Goal: Information Seeking & Learning: Learn about a topic

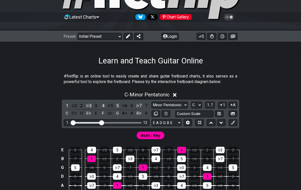
scroll to position [40, 0]
click at [198, 107] on select "A♭ A A♯ B♭ B C C♯ D♭ D D♯ E♭ E F F♯ G♭ G G♯" at bounding box center [196, 105] width 11 height 7
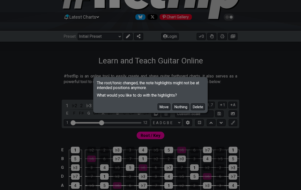
click at [165, 110] on button "Move" at bounding box center [163, 107] width 13 height 7
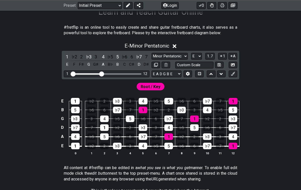
scroll to position [96, 0]
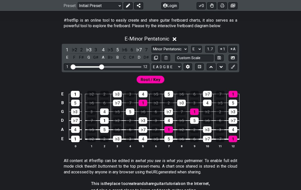
click at [193, 49] on select "A♭ A A♯ B♭ B C C♯ D♭ D D♯ E♭ E F F♯ G♭ G G♯" at bounding box center [196, 49] width 11 height 7
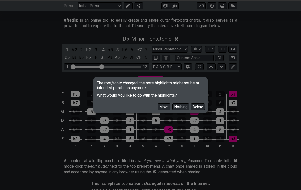
click at [163, 110] on button "Move" at bounding box center [163, 107] width 13 height 7
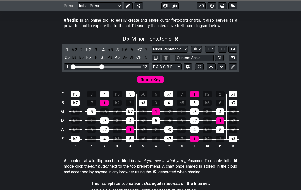
click at [177, 48] on select "Minor Pentatonic Click to edit Minor Pentatonic Major Pentatonic Minor Blues Ma…" at bounding box center [169, 49] width 36 height 7
click at [195, 48] on select "A♭ A A♯ B♭ B C C♯ D♭ D D♯ E♭ E F F♯ G♭ G G♯" at bounding box center [196, 49] width 11 height 7
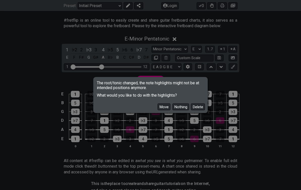
click at [163, 110] on button "Move" at bounding box center [163, 107] width 13 height 7
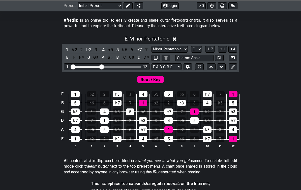
click at [197, 49] on select "A♭ A A♯ B♭ B C C♯ D♭ D D♯ E♭ E F F♯ G♭ G G♯" at bounding box center [196, 49] width 11 height 7
select select "Db"
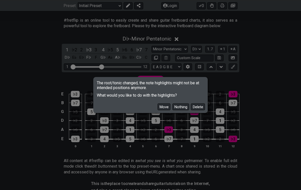
click at [174, 49] on div "The root/tonic changed, the note highlights might not be at intended positions …" at bounding box center [150, 95] width 301 height 190
click at [165, 110] on button "Move" at bounding box center [163, 107] width 13 height 7
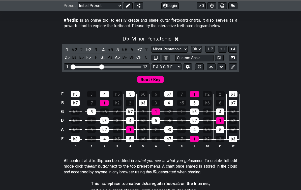
click at [176, 46] on select "Minor Pentatonic Click to edit Minor Pentatonic Major Pentatonic Minor Blues Ma…" at bounding box center [169, 49] width 36 height 7
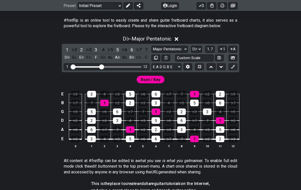
click at [176, 50] on select "Minor Pentatonic Click to edit Minor Pentatonic Major Pentatonic Minor Blues Ma…" at bounding box center [169, 49] width 36 height 7
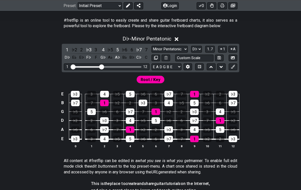
click at [176, 50] on select "Minor Pentatonic Click to edit Minor Pentatonic Major Pentatonic Minor Blues Ma…" at bounding box center [169, 49] width 36 height 7
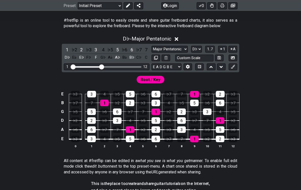
click at [178, 50] on select "Minor Pentatonic Click to edit Minor Pentatonic Major Pentatonic Minor Blues Ma…" at bounding box center [169, 49] width 36 height 7
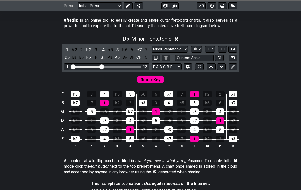
click at [176, 48] on select "Minor Pentatonic Click to edit Minor Pentatonic Major Pentatonic Minor Blues Ma…" at bounding box center [169, 49] width 36 height 7
select select "Major Pentatonic"
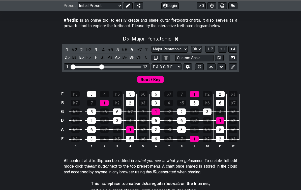
click at [196, 47] on select "A♭ A A♯ B♭ B C C♯ D♭ D D♯ E♭ E F F♯ G♭ G G♯" at bounding box center [196, 49] width 11 height 7
select select "E"
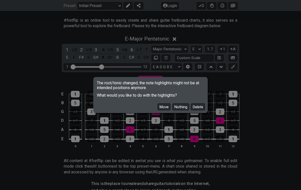
click at [164, 110] on button "Move" at bounding box center [163, 107] width 13 height 7
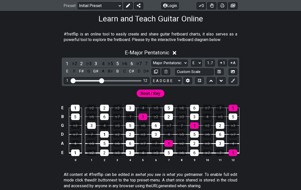
scroll to position [0, 0]
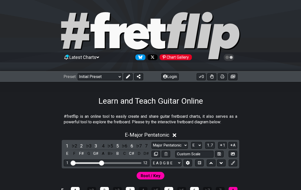
click at [234, 77] on icon at bounding box center [233, 77] width 5 height 4
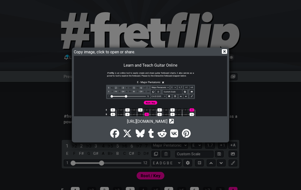
click at [177, 83] on img at bounding box center [150, 137] width 153 height 163
click at [225, 53] on icon at bounding box center [224, 51] width 5 height 5
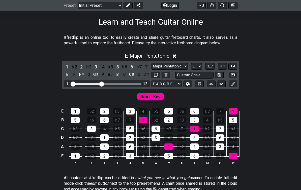
scroll to position [77, 0]
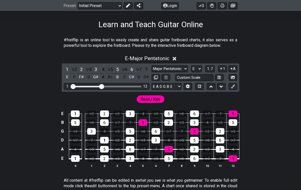
click at [179, 69] on select "Minor Pentatonic Click to edit Minor Pentatonic Major Pentatonic Minor Blues Ma…" at bounding box center [169, 69] width 36 height 7
select select "Minor Pentatonic"
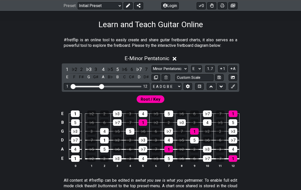
click at [197, 70] on select "A♭ A A♯ B♭ B C C♯ D♭ D D♯ E♭ E F F♯ G♭ G G♯" at bounding box center [196, 69] width 11 height 7
select select "C#"
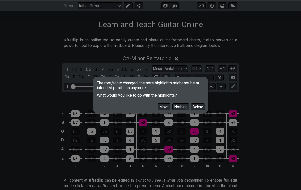
click at [165, 109] on button "Move" at bounding box center [163, 107] width 13 height 7
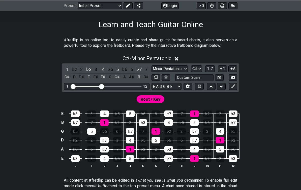
click at [297, 21] on div "Learn and Teach Guitar Online" at bounding box center [150, 18] width 301 height 24
click at [210, 69] on span "1..7" at bounding box center [210, 69] width 6 height 5
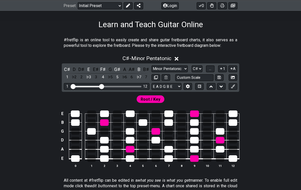
click at [212, 71] on button "..." at bounding box center [210, 69] width 9 height 7
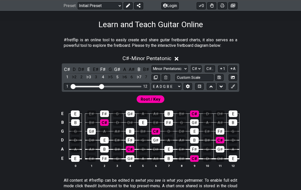
click at [210, 68] on span "C♯.." at bounding box center [209, 69] width 7 height 5
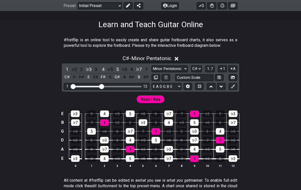
click at [154, 79] on icon at bounding box center [156, 78] width 4 height 4
select select "C#"
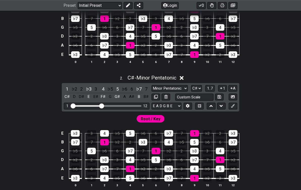
scroll to position [180, 0]
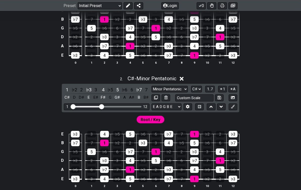
click at [182, 80] on icon at bounding box center [182, 78] width 4 height 5
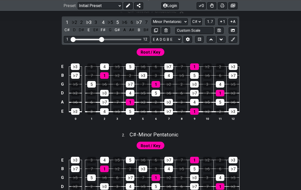
scroll to position [118, 0]
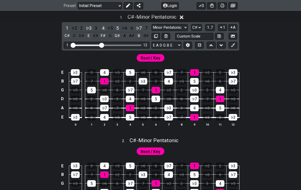
click at [225, 27] on button "1" at bounding box center [222, 27] width 9 height 7
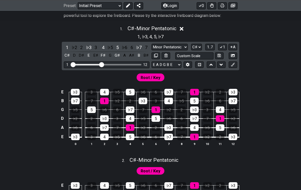
scroll to position [106, 0]
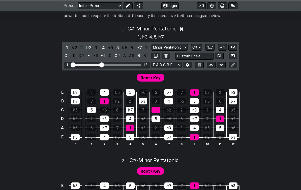
click at [222, 49] on icon at bounding box center [221, 47] width 5 height 4
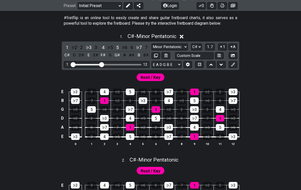
scroll to position [99, 0]
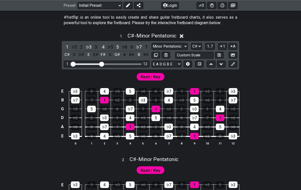
click at [235, 45] on button "A" at bounding box center [232, 46] width 9 height 7
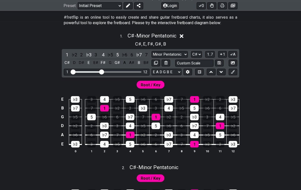
click at [233, 55] on button "A" at bounding box center [232, 54] width 9 height 7
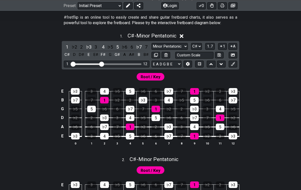
click at [234, 47] on button "A" at bounding box center [232, 46] width 9 height 7
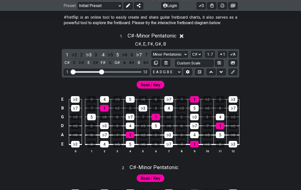
click at [234, 55] on button "A" at bounding box center [232, 54] width 9 height 7
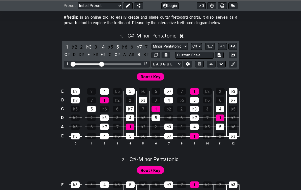
click at [220, 49] on button "1" at bounding box center [222, 46] width 9 height 7
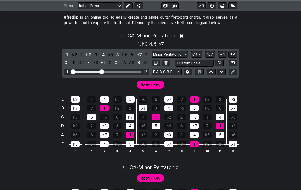
click at [221, 57] on button "1" at bounding box center [222, 54] width 9 height 7
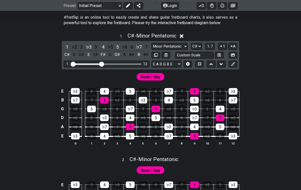
click at [209, 47] on span "1..7" at bounding box center [210, 46] width 6 height 5
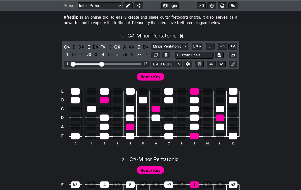
click at [210, 46] on span "..." at bounding box center [210, 46] width 2 height 5
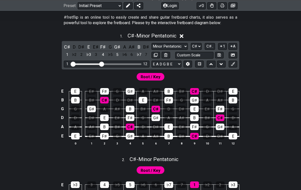
click at [203, 54] on input "Custom Scale" at bounding box center [194, 55] width 38 height 7
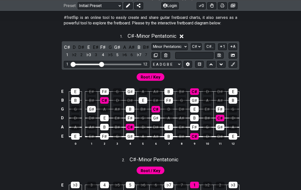
click at [267, 74] on div "Root / Key" at bounding box center [150, 76] width 301 height 12
type input "Custom Scale"
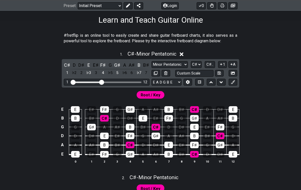
scroll to position [80, 0]
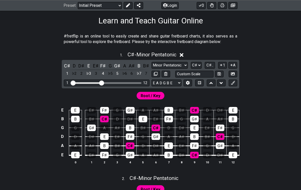
click at [154, 72] on icon at bounding box center [156, 74] width 4 height 4
select select "C#"
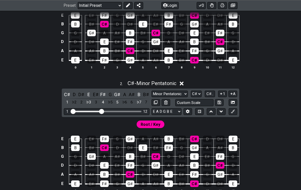
click at [181, 84] on icon at bounding box center [182, 84] width 4 height 4
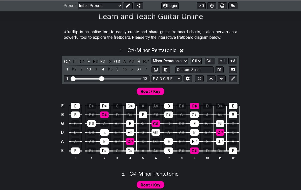
scroll to position [86, 0]
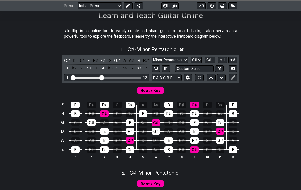
click at [155, 68] on icon at bounding box center [156, 69] width 4 height 4
select select "C#"
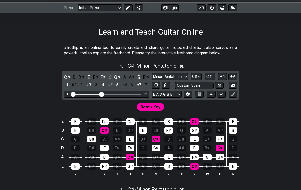
scroll to position [69, 0]
click at [158, 85] on button at bounding box center [155, 85] width 9 height 7
select select "C#"
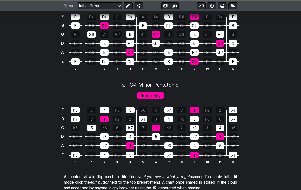
scroll to position [503, 0]
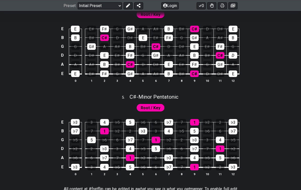
click at [155, 107] on span "Root / Key" at bounding box center [151, 107] width 20 height 7
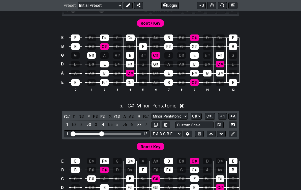
scroll to position [269, 0]
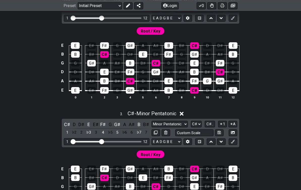
click at [183, 113] on icon at bounding box center [182, 113] width 4 height 5
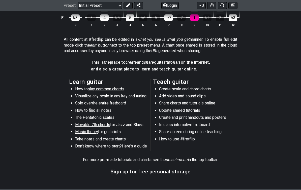
scroll to position [659, 0]
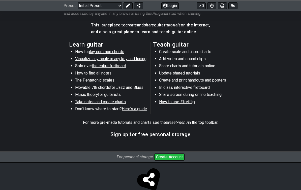
click at [170, 154] on button "Create Account" at bounding box center [169, 157] width 30 height 7
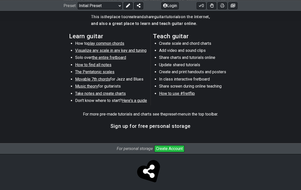
scroll to position [668, 0]
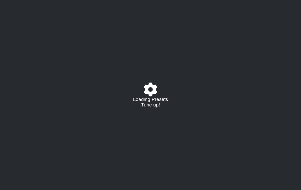
select select "C#"
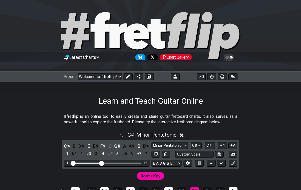
click at [179, 78] on button at bounding box center [175, 76] width 9 height 7
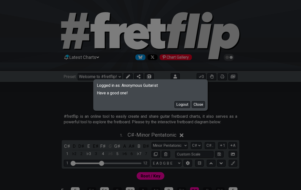
click at [202, 102] on button "Close" at bounding box center [198, 104] width 13 height 7
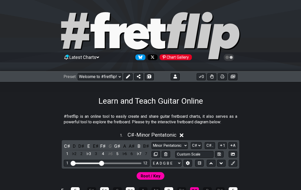
click at [129, 76] on icon at bounding box center [128, 77] width 4 height 4
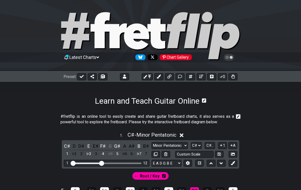
click at [79, 80] on button at bounding box center [81, 76] width 9 height 7
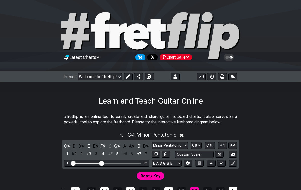
click at [139, 78] on icon at bounding box center [139, 77] width 4 height 4
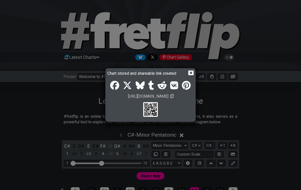
click at [192, 73] on icon at bounding box center [190, 73] width 5 height 5
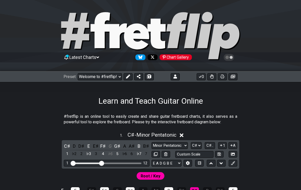
click at [150, 78] on span at bounding box center [149, 77] width 5 height 4
click at [156, 94] on div "Learn and Teach Guitar Online" at bounding box center [150, 94] width 301 height 24
click at [202, 75] on button "0" at bounding box center [201, 76] width 9 height 7
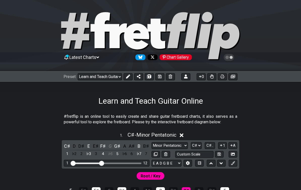
click at [186, 74] on button at bounding box center [185, 76] width 9 height 7
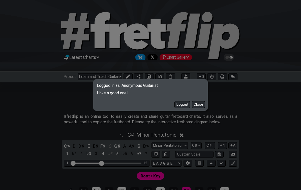
click at [202, 104] on button "Close" at bounding box center [198, 104] width 13 height 7
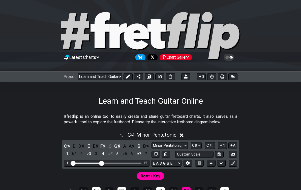
click at [231, 57] on icon at bounding box center [231, 58] width 3 height 4
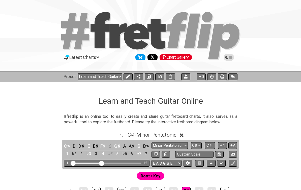
click at [231, 58] on icon at bounding box center [229, 57] width 5 height 5
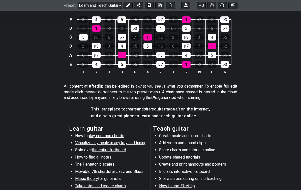
scroll to position [659, 0]
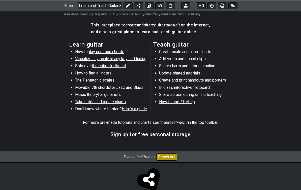
click at [168, 154] on button "Reach out" at bounding box center [166, 157] width 21 height 7
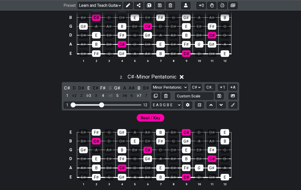
click at [115, 4] on select "Welcome to #fretflip! Initial Preset Custom Preset Learn and Teach Guitar Onlin…" at bounding box center [100, 5] width 44 height 7
select select "/022MHSCDE"
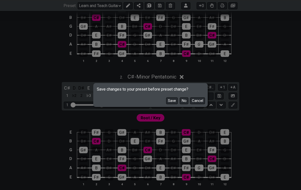
click at [184, 100] on button "No" at bounding box center [184, 101] width 9 height 7
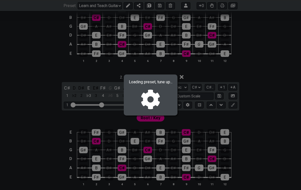
select select "C"
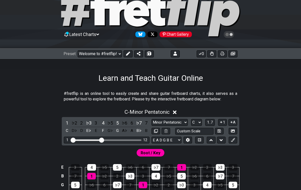
scroll to position [0, 0]
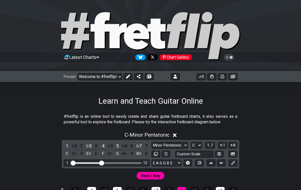
click at [117, 76] on select "Welcome to #fretflip! Initial Preset Custom Preset Learn and Teach Guitar Onlin…" at bounding box center [100, 76] width 44 height 7
select select "/minor-pentatonic"
select select "C"
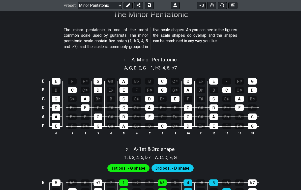
scroll to position [87, 0]
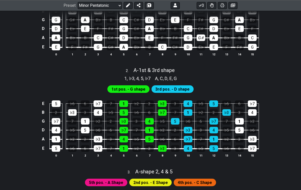
scroll to position [167, 0]
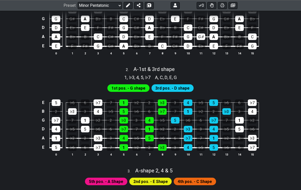
click at [137, 87] on span "1st pos. - G shape" at bounding box center [128, 88] width 34 height 7
click at [187, 90] on span "3rd pos. - D shape" at bounding box center [172, 88] width 34 height 7
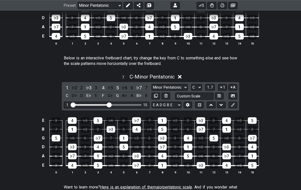
scroll to position [652, 0]
click at [198, 84] on select "A♭ A A♯ B♭ B C C♯ D♭ D D♯ E♭ E F F♯ G♭ G G♯" at bounding box center [196, 87] width 11 height 7
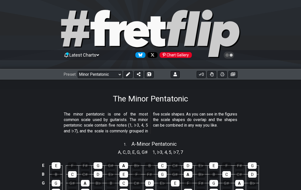
scroll to position [0, 0]
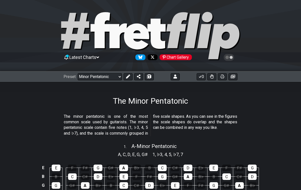
click at [113, 78] on select "Welcome to #fretflip! Initial Preset Custom Preset Learn and Teach Guitar Onlin…" at bounding box center [100, 76] width 44 height 7
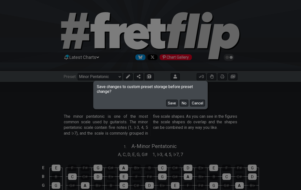
click at [185, 102] on button "No" at bounding box center [184, 103] width 9 height 7
select select "/major-pentatonic"
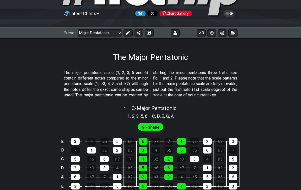
scroll to position [44, 0]
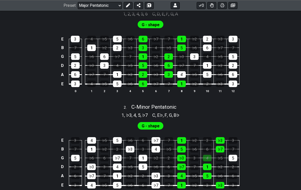
scroll to position [146, 0]
click at [207, 87] on div "2" at bounding box center [207, 84] width 9 height 7
click at [257, 78] on div "E 3 4 ♭5 5 ♭6 6 ♭7 7 1 ♭2 2 ♭3 3 B 7 1 ♭2 2 ♭3 3 4 ♭5 5 ♭6 6 ♭7 7 G 5 ♭6 6 ♭7 7…" at bounding box center [150, 64] width 301 height 71
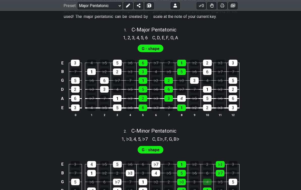
scroll to position [122, 0]
click at [233, 143] on div "1 , ♭3 , 4 , 5 , ♭7 C , E♭ , F , G , B♭" at bounding box center [150, 139] width 301 height 8
click at [232, 135] on div "2 . C - Minor Pentatonic" at bounding box center [150, 130] width 301 height 10
select select "C"
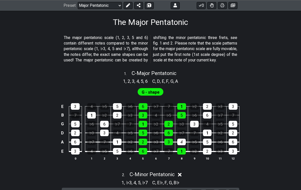
scroll to position [79, 0]
click at [183, 145] on div "4" at bounding box center [181, 142] width 9 height 7
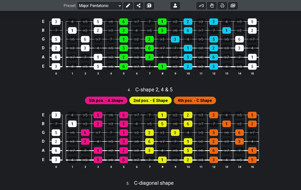
scroll to position [389, 0]
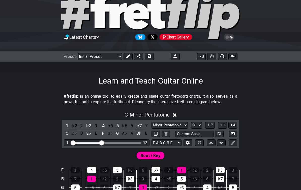
scroll to position [22, 0]
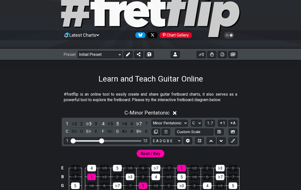
click at [85, 55] on select "Welcome to #fretflip! Initial Preset Custom Preset Learn and Teach Guitar Onlin…" at bounding box center [100, 54] width 44 height 7
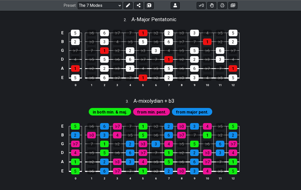
scroll to position [241, 0]
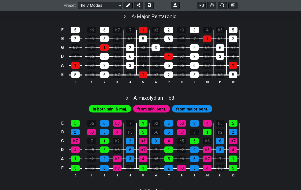
click at [118, 113] on span "in both min. & maj." at bounding box center [110, 109] width 34 height 7
click at [162, 111] on span "from min. pent." at bounding box center [151, 109] width 29 height 7
click at [204, 113] on span "from major pent." at bounding box center [192, 109] width 32 height 7
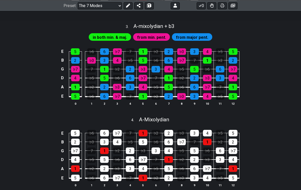
scroll to position [312, 0]
click at [176, 103] on th "8" at bounding box center [181, 103] width 13 height 5
click at [182, 100] on div "♭3" at bounding box center [181, 96] width 9 height 7
click at [184, 137] on div "♭3" at bounding box center [181, 133] width 9 height 7
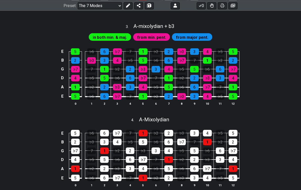
click at [184, 137] on div "♭3" at bounding box center [181, 133] width 9 height 7
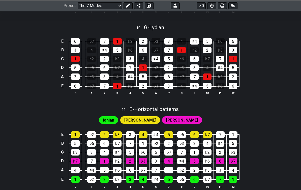
scroll to position [903, 0]
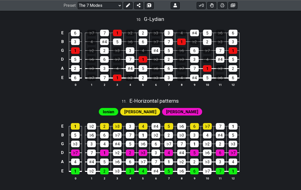
click at [114, 115] on span "Ionian" at bounding box center [108, 112] width 11 height 7
click at [114, 114] on span "Ionian" at bounding box center [108, 112] width 11 height 7
click at [154, 113] on span "Dorian I" at bounding box center [140, 112] width 32 height 7
click at [186, 110] on div "Ionian Dorian I Dorian II" at bounding box center [151, 112] width 106 height 10
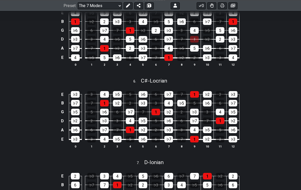
scroll to position [522, 0]
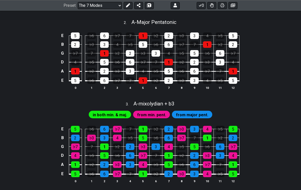
click at [114, 5] on select "Welcome to #fretflip! Initial Preset Custom Preset Learn and Teach Guitar Onlin…" at bounding box center [100, 5] width 44 height 7
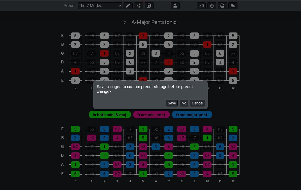
click at [184, 105] on button "No" at bounding box center [184, 103] width 9 height 7
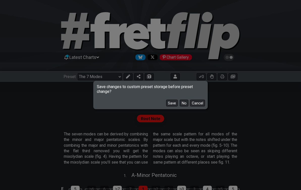
select select "/guitar-scales"
select select "C"
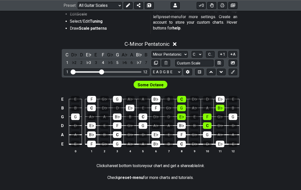
scroll to position [117, 0]
click at [178, 56] on select "Minor Pentatonic Root Minor Pentatonic Major Pentatonic Minor Blues Major Blues…" at bounding box center [169, 54] width 36 height 7
click at [179, 54] on select "Minor Pentatonic Root Minor Pentatonic Major Pentatonic Minor Blues Major Blues…" at bounding box center [169, 54] width 36 height 7
select select "Major Pentatonic"
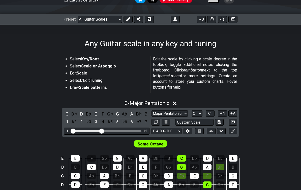
scroll to position [56, 0]
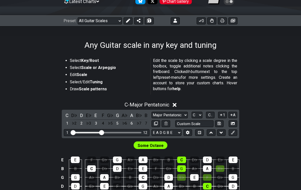
click at [107, 23] on select "Welcome to #fretflip! Initial Preset Custom Preset Learn and Teach Guitar Onlin…" at bounding box center [100, 20] width 44 height 7
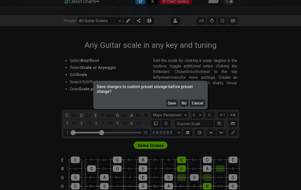
click at [185, 107] on button "No" at bounding box center [184, 103] width 9 height 7
select select "/3nps-caged-shapes"
select select "A"
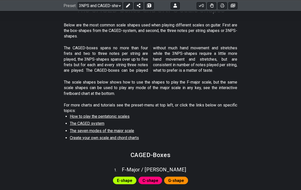
scroll to position [91, 0]
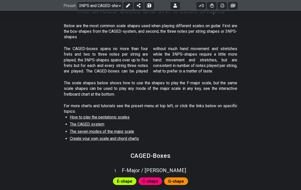
click at [93, 125] on span "The CAGED system" at bounding box center [87, 124] width 35 height 5
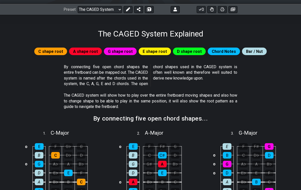
scroll to position [67, 0]
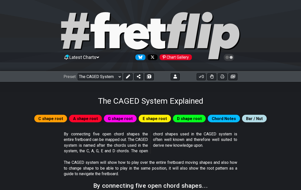
scroll to position [4, 0]
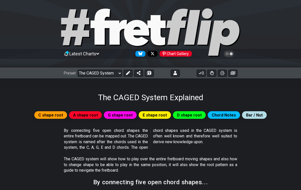
click at [106, 76] on select "Welcome to #fretflip! Initial Preset Custom Preset Learn and Teach Guitar Onlin…" at bounding box center [100, 73] width 44 height 7
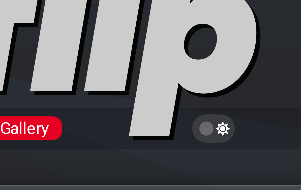
scroll to position [0, 0]
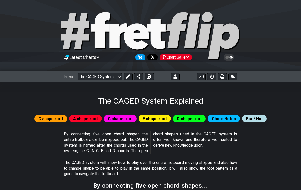
click at [100, 63] on div "Latest Charts Chart Gallery" at bounding box center [150, 62] width 301 height 18
click at [99, 55] on icon at bounding box center [97, 57] width 3 height 5
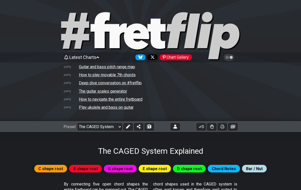
click at [46, 104] on div "Latest Charts Chart Gallery 8/6/2025 Guitar and bass pitch range map 4/28/2025 …" at bounding box center [150, 87] width 301 height 68
click at [72, 147] on div "The CAGED System Explained" at bounding box center [150, 144] width 301 height 24
click at [99, 55] on icon at bounding box center [97, 57] width 3 height 5
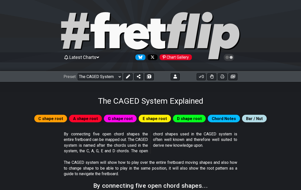
click at [114, 78] on select "Welcome to #fretflip! Initial Preset Custom Preset Learn and Teach Guitar Onlin…" at bounding box center [100, 76] width 44 height 7
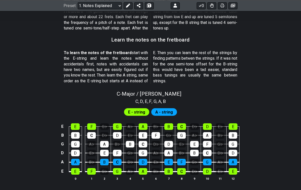
scroll to position [429, 0]
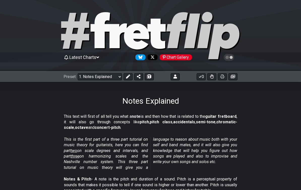
click at [102, 78] on select "Welcome to #fretflip! Initial Preset Custom Preset Learn and Teach Guitar Onlin…" at bounding box center [100, 76] width 44 height 7
select select "/musical-notes-explained"
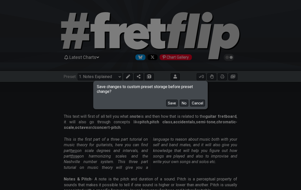
click at [185, 104] on button "No" at bounding box center [184, 103] width 9 height 7
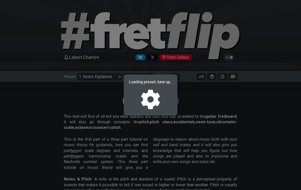
select select "C#"
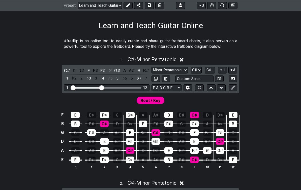
scroll to position [78, 0]
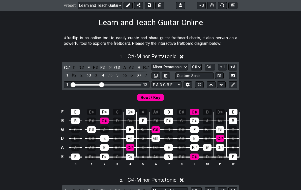
click at [181, 56] on icon at bounding box center [182, 57] width 4 height 4
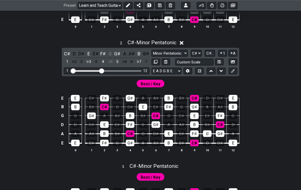
scroll to position [185, 0]
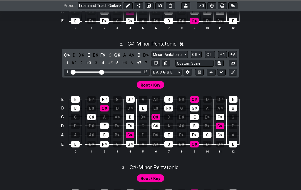
click at [178, 45] on div "2 . C♯ - Minor Pentatonic" at bounding box center [150, 43] width 301 height 10
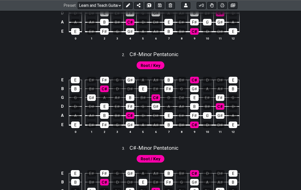
scroll to position [0, 0]
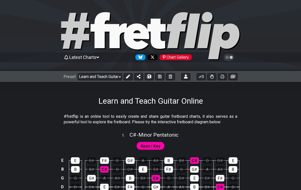
click at [110, 78] on select "Welcome to #fretflip! Initial Preset Custom Preset Learn and Teach Guitar Onlin…" at bounding box center [100, 76] width 44 height 7
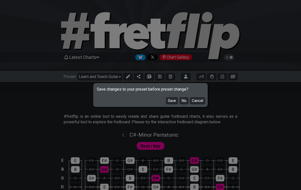
click at [187, 100] on button "No" at bounding box center [184, 101] width 9 height 7
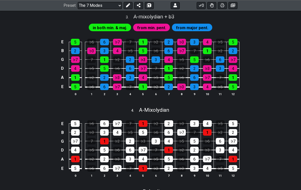
scroll to position [322, 0]
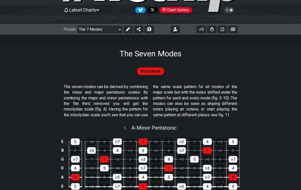
scroll to position [47, 0]
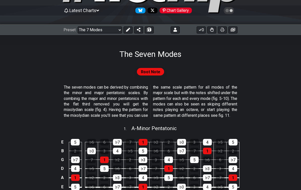
click at [108, 28] on select "Welcome to #fretflip! Initial Preset Custom Preset Learn and Teach Guitar Onlin…" at bounding box center [100, 29] width 44 height 7
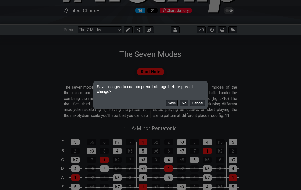
click at [184, 102] on button "No" at bounding box center [184, 103] width 9 height 7
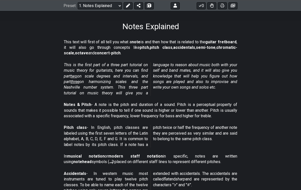
scroll to position [57, 0]
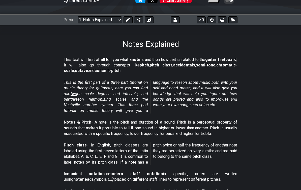
click at [103, 23] on select "Welcome to #fretflip! Initial Preset Custom Preset Learn and Teach Guitar Onlin…" at bounding box center [100, 19] width 44 height 7
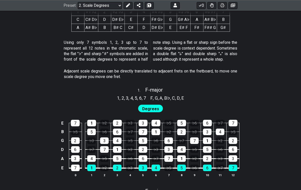
scroll to position [263, 0]
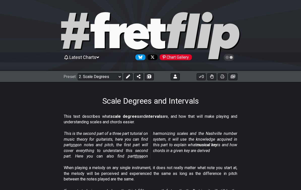
click at [107, 77] on select "Welcome to #fretflip! Initial Preset Custom Preset Learn and Teach Guitar Onlin…" at bounding box center [100, 76] width 44 height 7
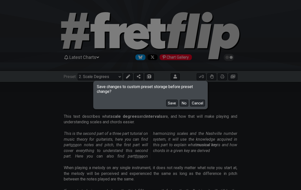
click at [185, 104] on button "No" at bounding box center [184, 103] width 9 height 7
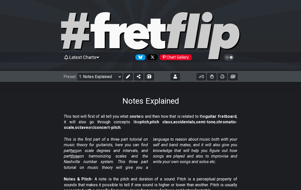
click at [109, 79] on select "Welcome to #fretflip! Initial Preset Custom Preset Learn and Teach Guitar Onlin…" at bounding box center [100, 76] width 44 height 7
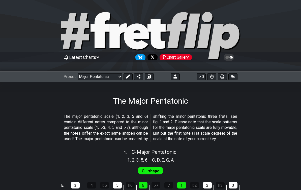
click at [102, 78] on select "Welcome to #fretflip! Initial Preset Custom Preset Learn and Teach Guitar Onlin…" at bounding box center [100, 76] width 44 height 7
select select "/major-pentatonic"
select select "C"
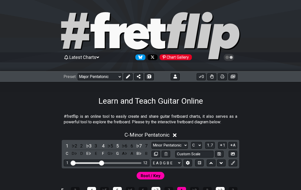
select select "/welcome"
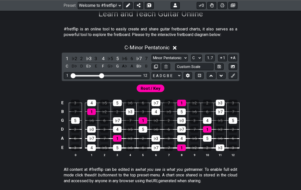
scroll to position [87, 0]
click at [176, 58] on select "Minor Pentatonic Click to edit Minor Pentatonic Major Pentatonic Minor Blues Ma…" at bounding box center [169, 58] width 36 height 7
select select "Major Pentatonic"
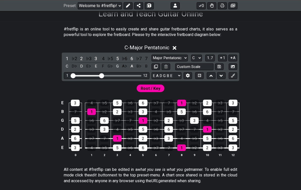
click at [194, 59] on select "A♭ A A♯ B♭ B C C♯ D♭ D D♯ E♭ E F F♯ G♭ G G♯" at bounding box center [196, 58] width 11 height 7
select select "F"
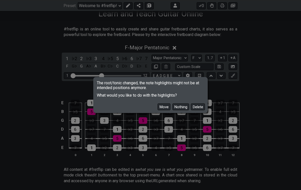
click at [163, 110] on button "Move" at bounding box center [163, 107] width 13 height 7
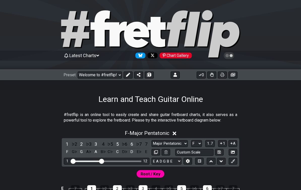
scroll to position [0, 0]
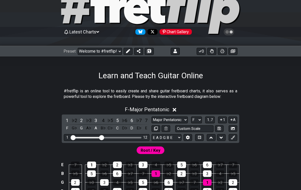
click at [111, 52] on select "Welcome to #fretflip! Initial Preset Custom Preset Learn and Teach Guitar Onlin…" at bounding box center [100, 51] width 44 height 7
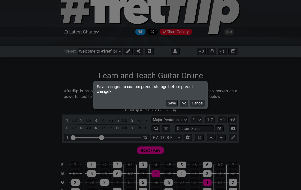
click at [185, 107] on button "No" at bounding box center [184, 103] width 9 height 7
select select "/scale-degrees-and-intervals"
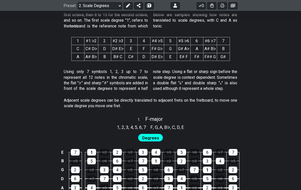
scroll to position [254, 0]
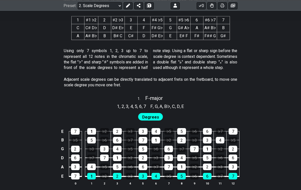
click at [154, 116] on span "Degrees" at bounding box center [150, 117] width 17 height 7
click at [152, 115] on span "Degrees" at bounding box center [150, 117] width 17 height 7
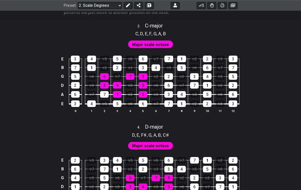
scroll to position [615, 0]
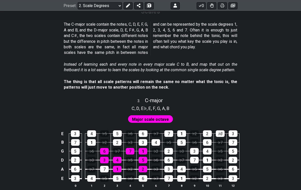
scroll to position [543, 0]
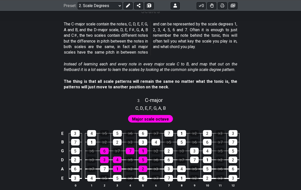
click at [216, 130] on div "♭3" at bounding box center [220, 133] width 9 height 7
click at [219, 130] on div "♭3" at bounding box center [220, 133] width 9 height 7
click at [217, 130] on div "♭3" at bounding box center [220, 133] width 9 height 7
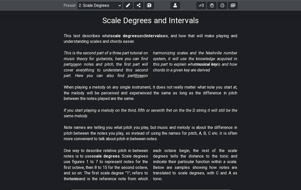
scroll to position [0, 0]
